Goal: Check status

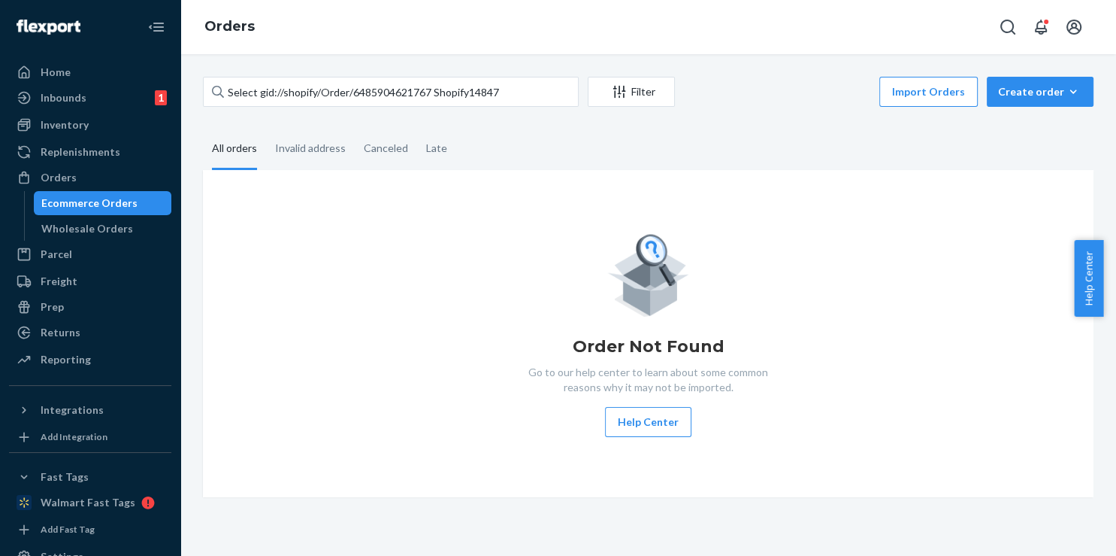
drag, startPoint x: 432, startPoint y: 93, endPoint x: 74, endPoint y: 65, distance: 359.7
click at [203, 77] on input "Select gid://shopify/Order/6485904621767 Shopify14847" at bounding box center [391, 92] width 376 height 30
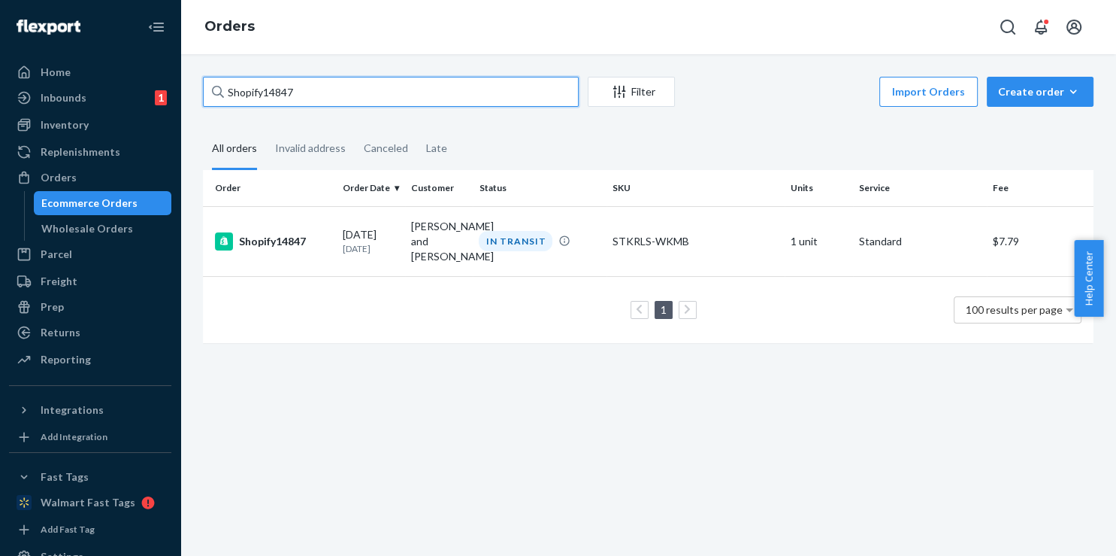
drag, startPoint x: 296, startPoint y: 100, endPoint x: 275, endPoint y: 103, distance: 21.3
click at [275, 103] on input "Shopify14847" at bounding box center [391, 92] width 376 height 30
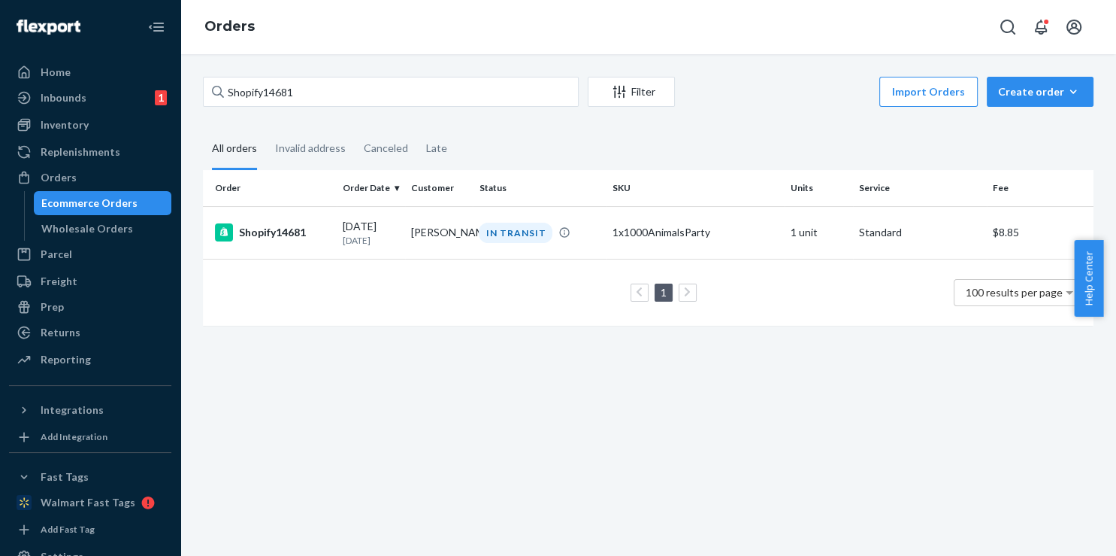
drag, startPoint x: 365, startPoint y: 73, endPoint x: 365, endPoint y: 80, distance: 7.6
click at [365, 76] on div "Shopify14681 Filter Import Orders Create order Ecommerce order Removal order Al…" at bounding box center [648, 304] width 936 height 501
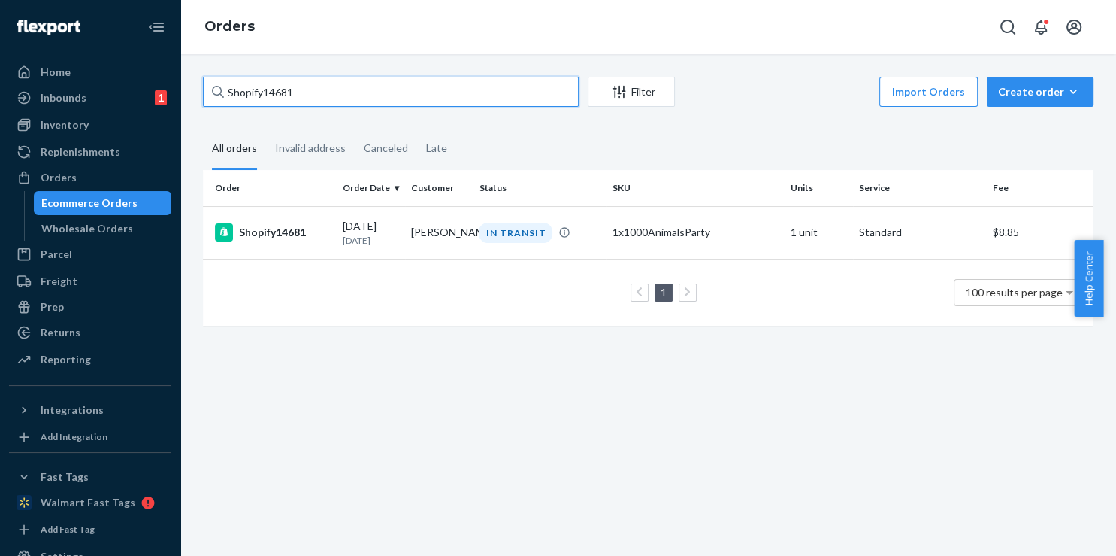
click at [365, 80] on input "Shopify14681" at bounding box center [391, 92] width 376 height 30
paste input "THP1600107534286713-5"
click at [399, 93] on input "THP1600107534286713-5" at bounding box center [391, 92] width 376 height 30
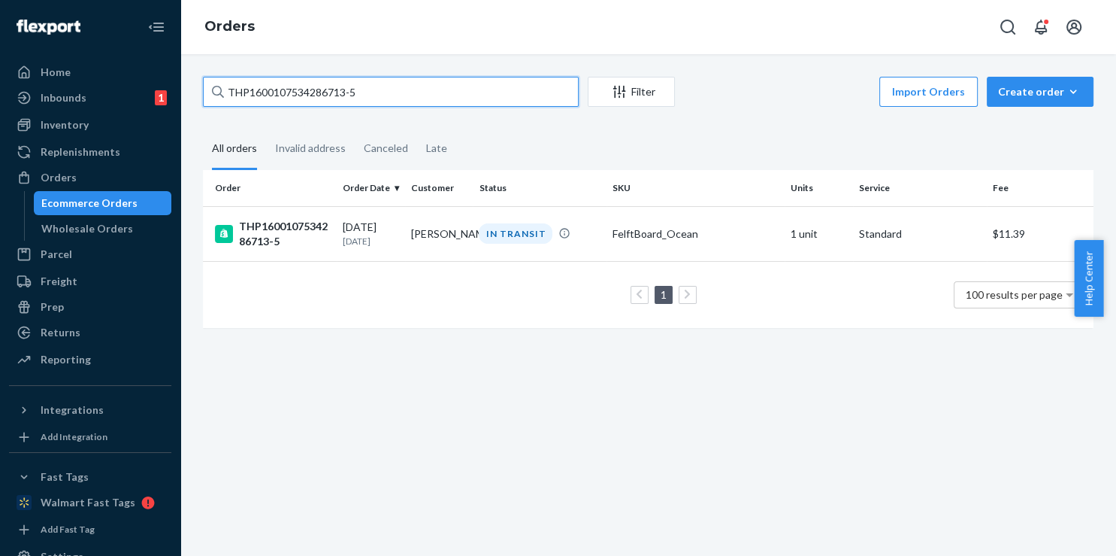
click at [399, 93] on input "THP1600107534286713-5" at bounding box center [391, 92] width 376 height 30
paste input "4800107937914745-2"
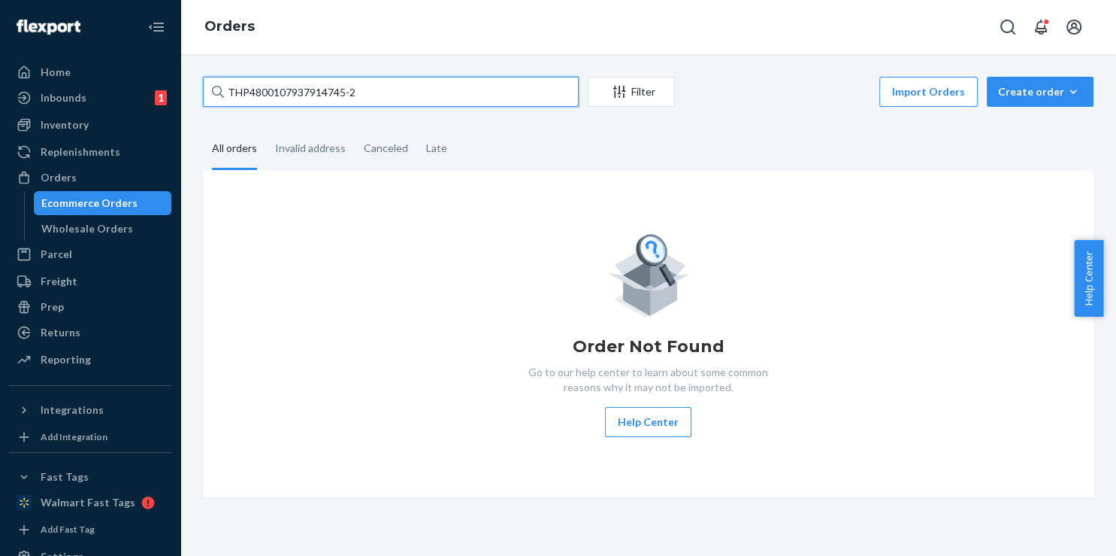
drag, startPoint x: 396, startPoint y: 98, endPoint x: 166, endPoint y: 94, distance: 230.1
click at [203, 94] on input "THP4800107937914745-2" at bounding box center [391, 92] width 376 height 30
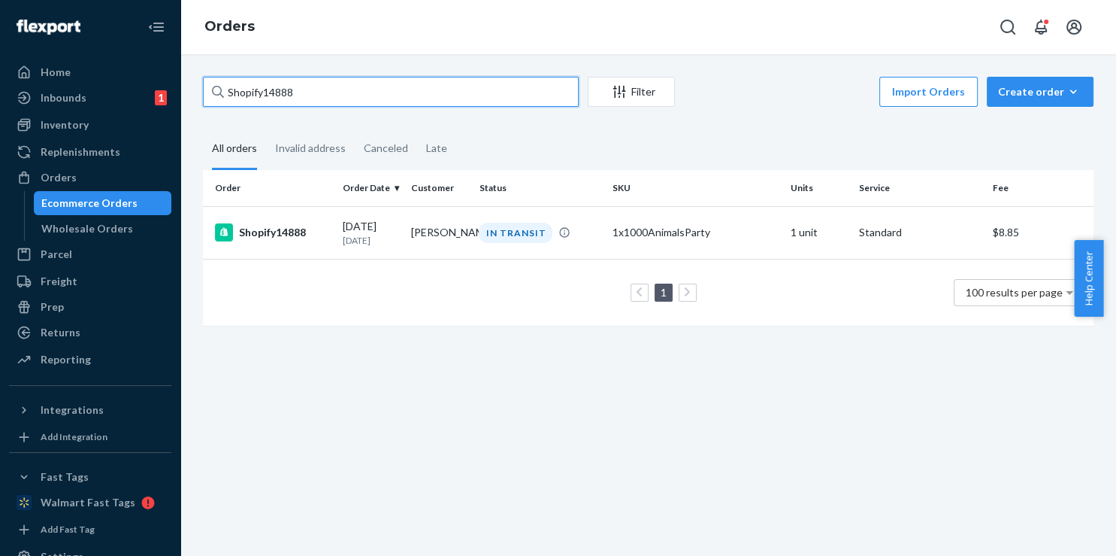
drag, startPoint x: 299, startPoint y: 86, endPoint x: 276, endPoint y: 89, distance: 23.5
click at [276, 89] on input "Shopify14888" at bounding box center [391, 92] width 376 height 30
click at [277, 92] on input "Shopify14721" at bounding box center [391, 92] width 376 height 30
drag, startPoint x: 295, startPoint y: 92, endPoint x: 283, endPoint y: 95, distance: 12.2
click at [283, 95] on input "Shopify14680" at bounding box center [391, 92] width 376 height 30
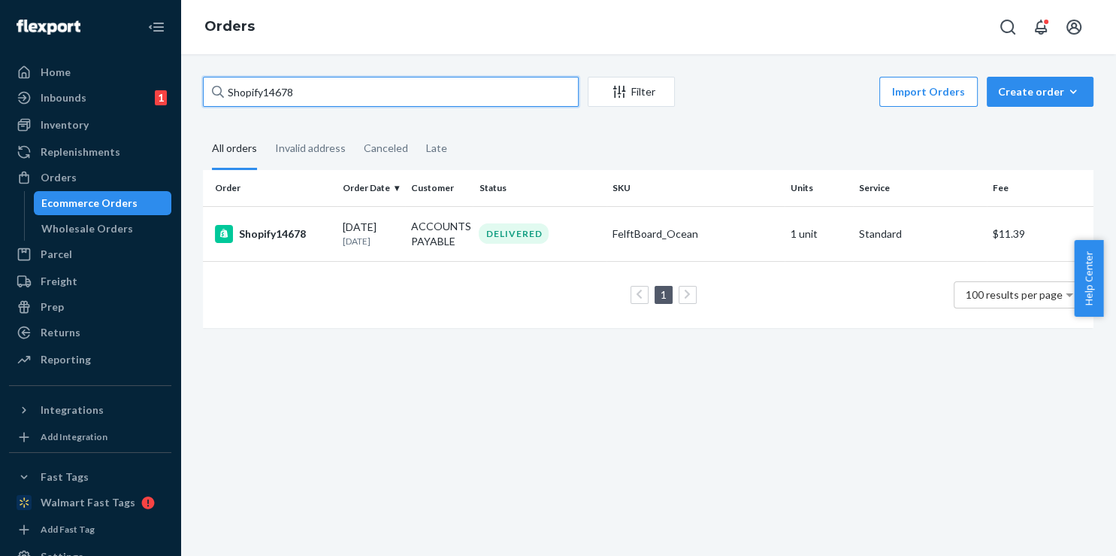
drag, startPoint x: 348, startPoint y: 98, endPoint x: 147, endPoint y: 97, distance: 200.7
click at [203, 97] on input "Shopify14678" at bounding box center [391, 92] width 376 height 30
paste input "GSU13R16C00WSNE"
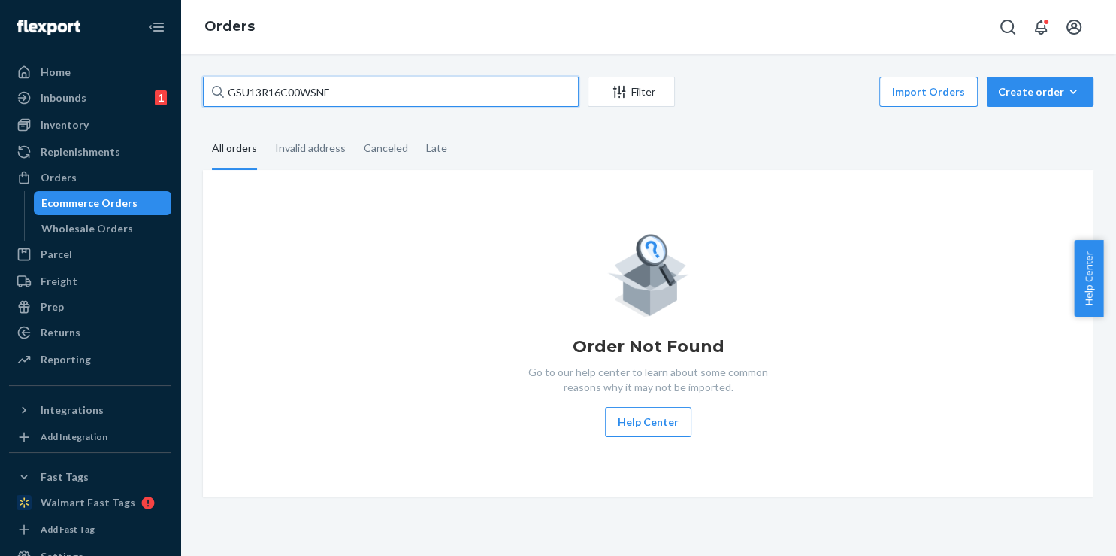
click at [226, 94] on input "GSU13R16C00WSNE" at bounding box center [391, 92] width 376 height 30
type input "SHEINGSU13R16C00WSNE"
click at [482, 95] on input "SHEINGSU13R16C00WSNE" at bounding box center [391, 92] width 376 height 30
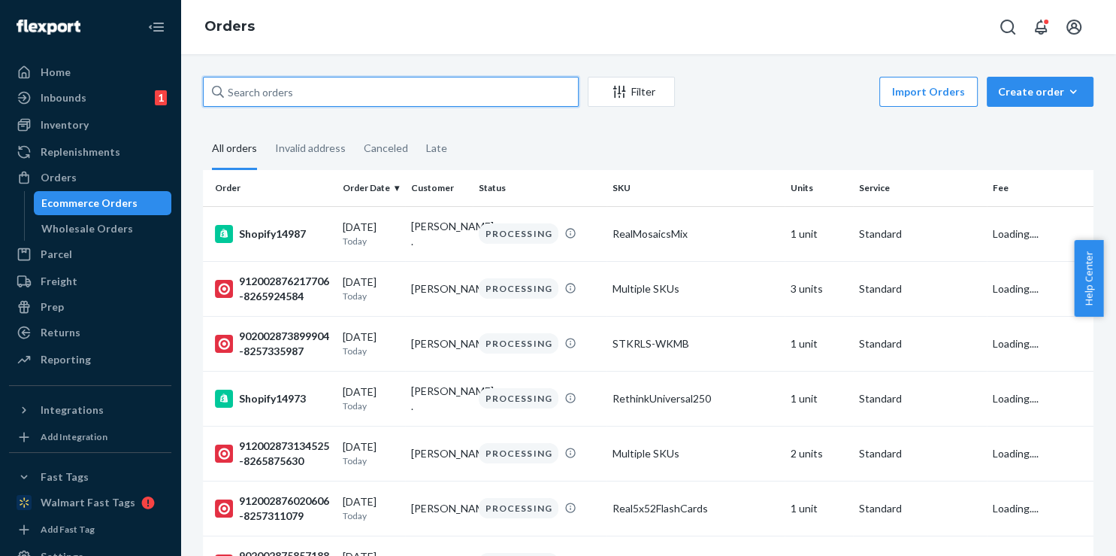
paste input "SHEINGSU13R16C00WSNE"
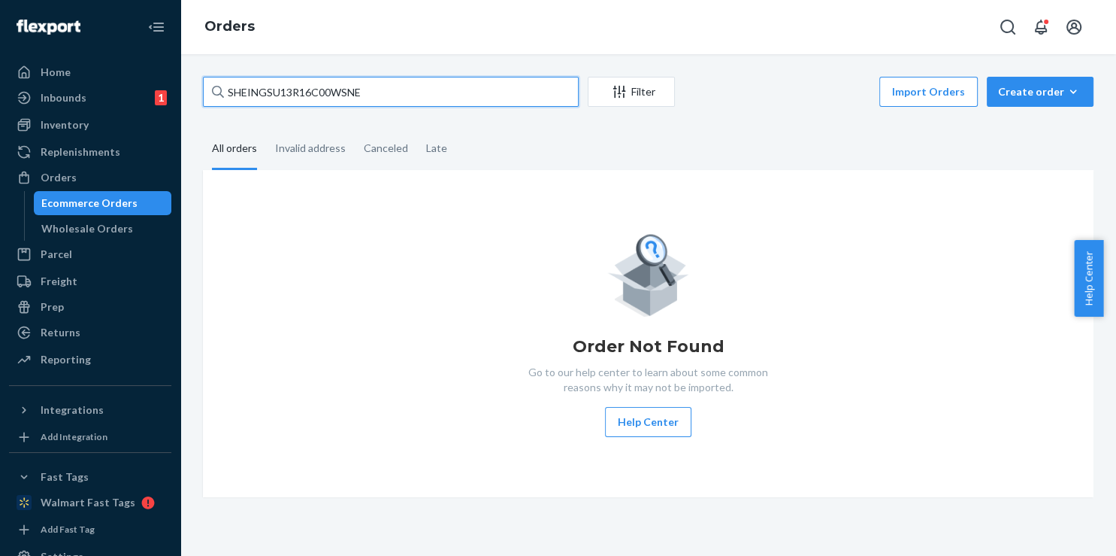
click at [227, 92] on input "SHEINGSU13R16C00WSNE" at bounding box center [391, 92] width 376 height 30
type input "Shopify SHEINGSU13R16C00WSNE"
click at [429, 92] on input "Shopify SHEINGSU13R16C00WSNE" at bounding box center [391, 92] width 376 height 30
drag, startPoint x: 429, startPoint y: 92, endPoint x: 292, endPoint y: 102, distance: 137.2
click at [292, 102] on input "Shopify SHEINGSU13R16C00WSNE" at bounding box center [391, 92] width 376 height 30
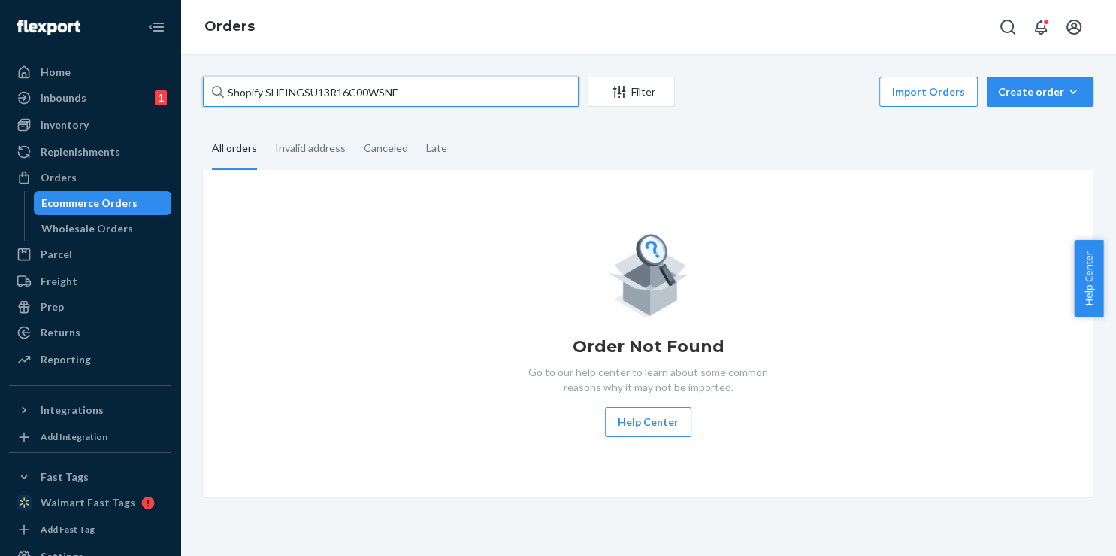
drag, startPoint x: 443, startPoint y: 92, endPoint x: 221, endPoint y: 80, distance: 222.1
click at [221, 80] on input "Shopify SHEINGSU13R16C00WSNE" at bounding box center [391, 92] width 376 height 30
